Goal: Task Accomplishment & Management: Manage account settings

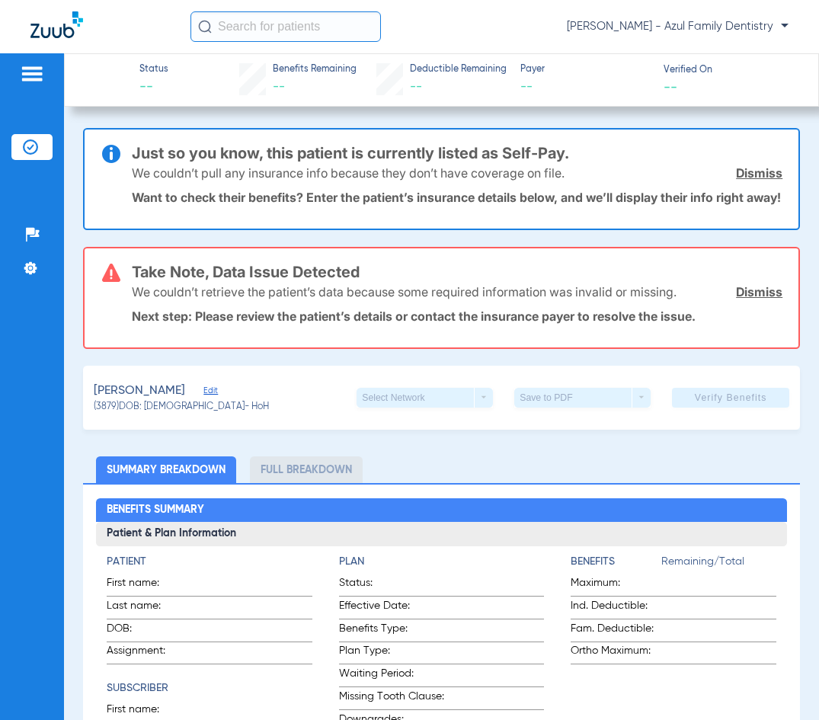
click at [52, 26] on img at bounding box center [56, 24] width 53 height 27
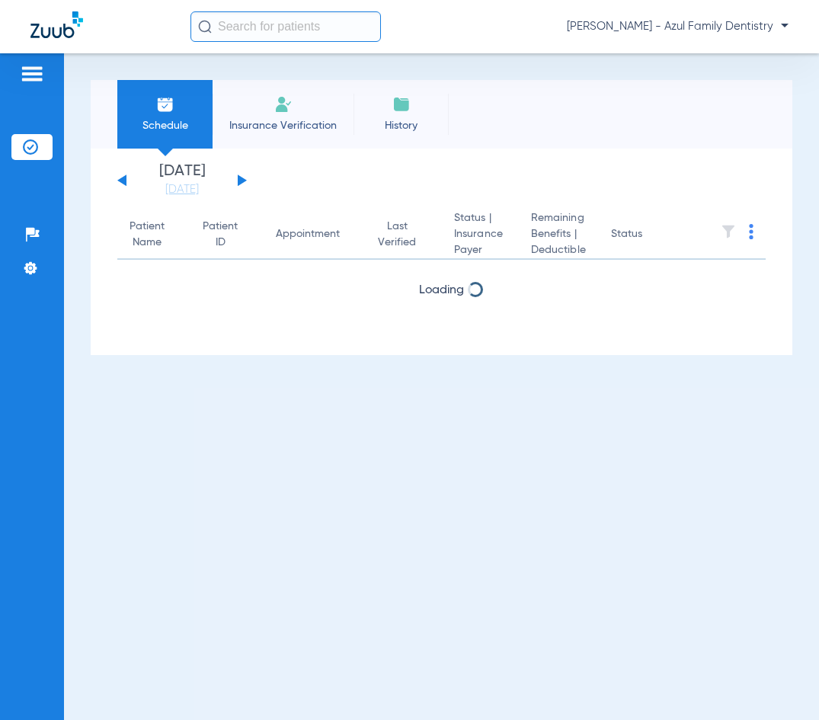
click at [35, 74] on img at bounding box center [32, 74] width 24 height 18
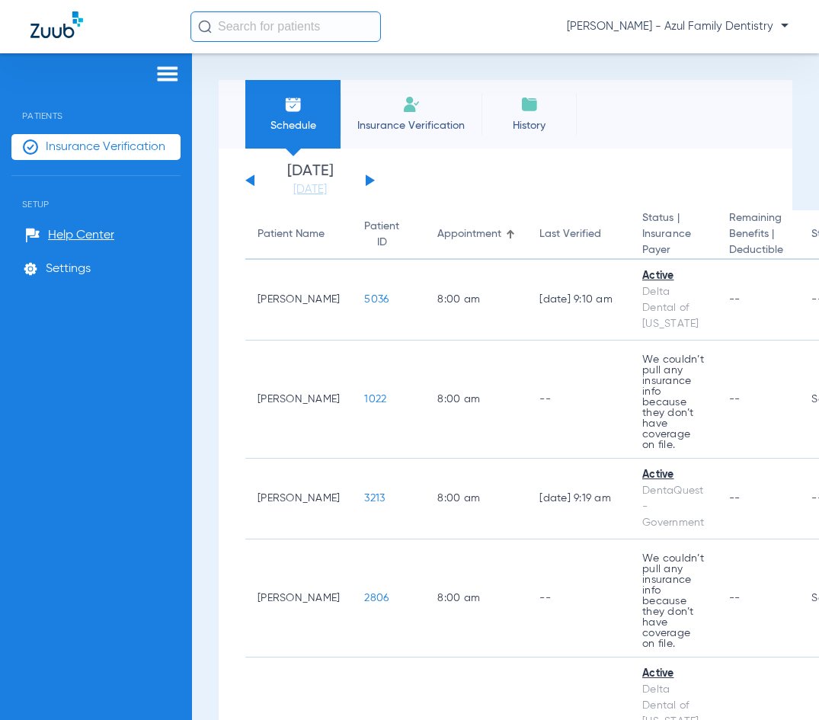
click at [629, 35] on div "[PERSON_NAME] - Azul Family Dentistry" at bounding box center [489, 26] width 598 height 30
click at [625, 26] on span "[PERSON_NAME] - Azul Family Dentistry" at bounding box center [678, 26] width 222 height 15
click at [728, 47] on button "Log out" at bounding box center [744, 54] width 84 height 30
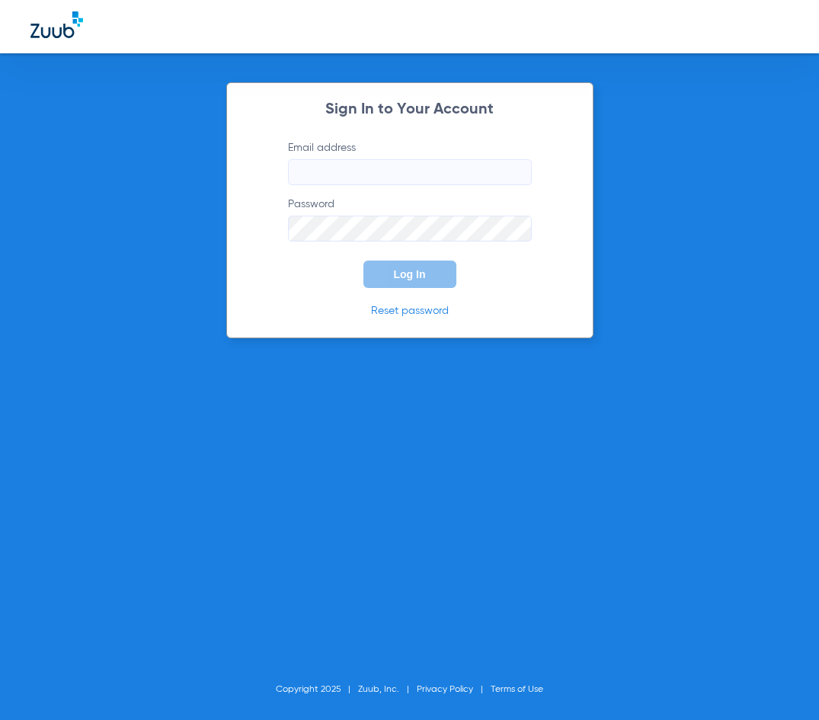
type input "[EMAIL_ADDRESS][DOMAIN_NAME]"
